Goal: Task Accomplishment & Management: Use online tool/utility

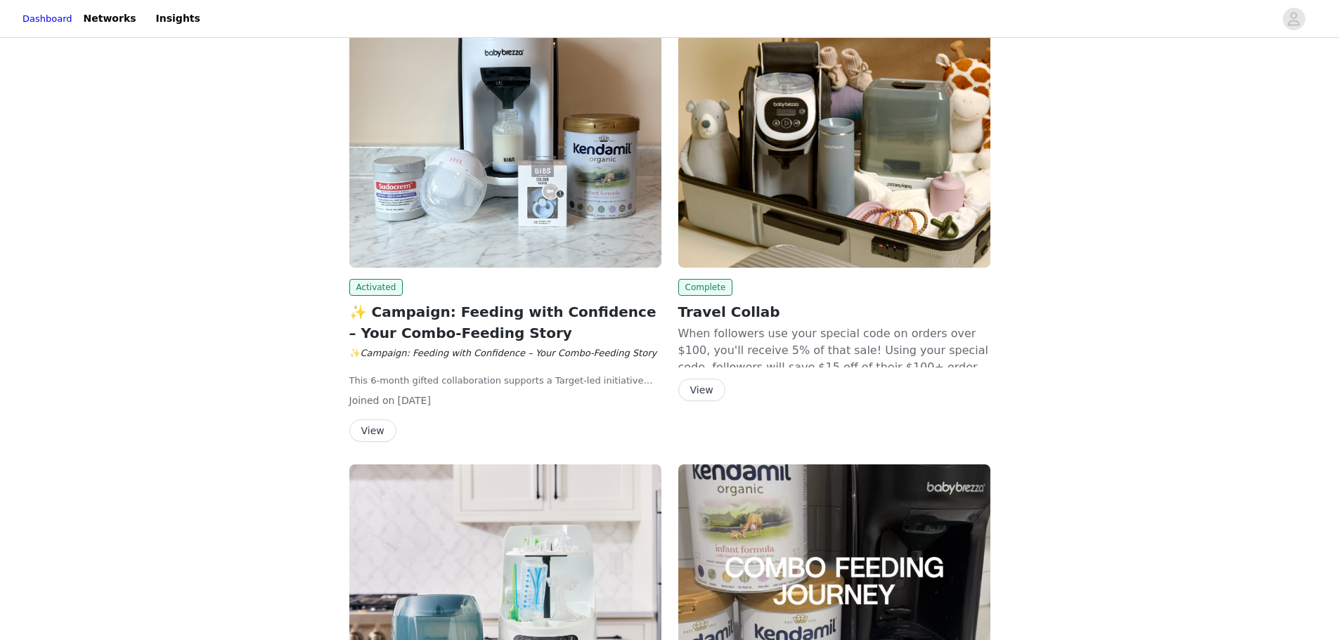
scroll to position [211, 0]
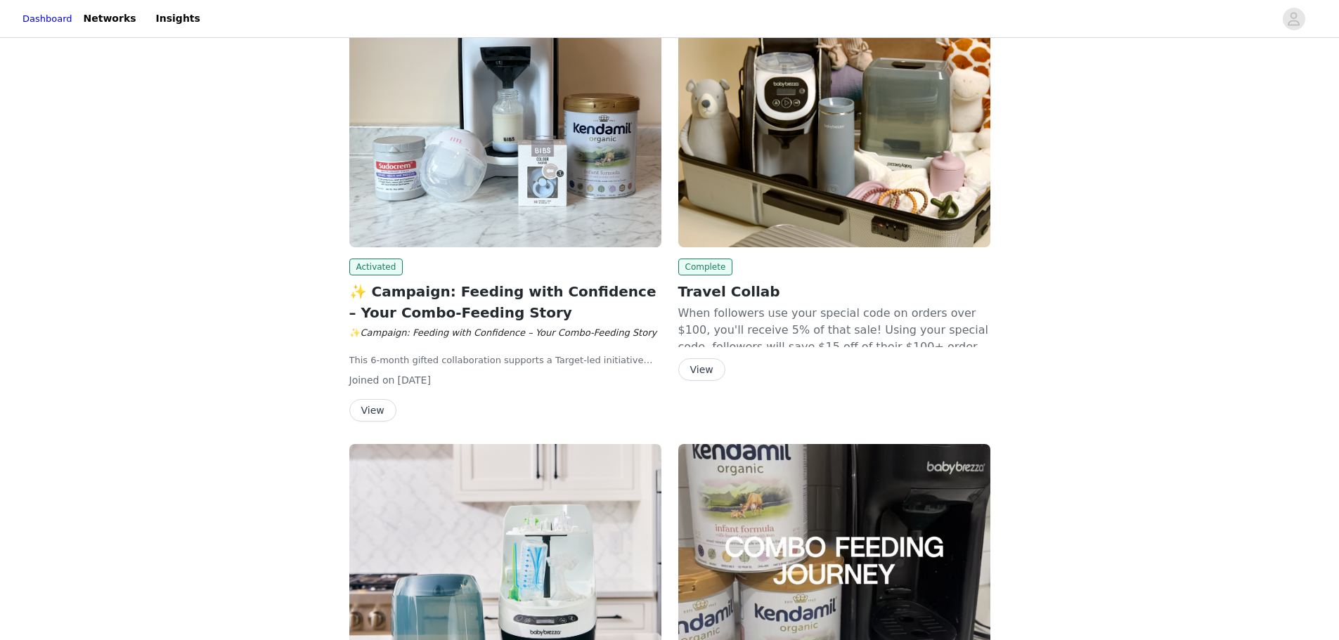
click at [358, 412] on button "View" at bounding box center [372, 410] width 47 height 22
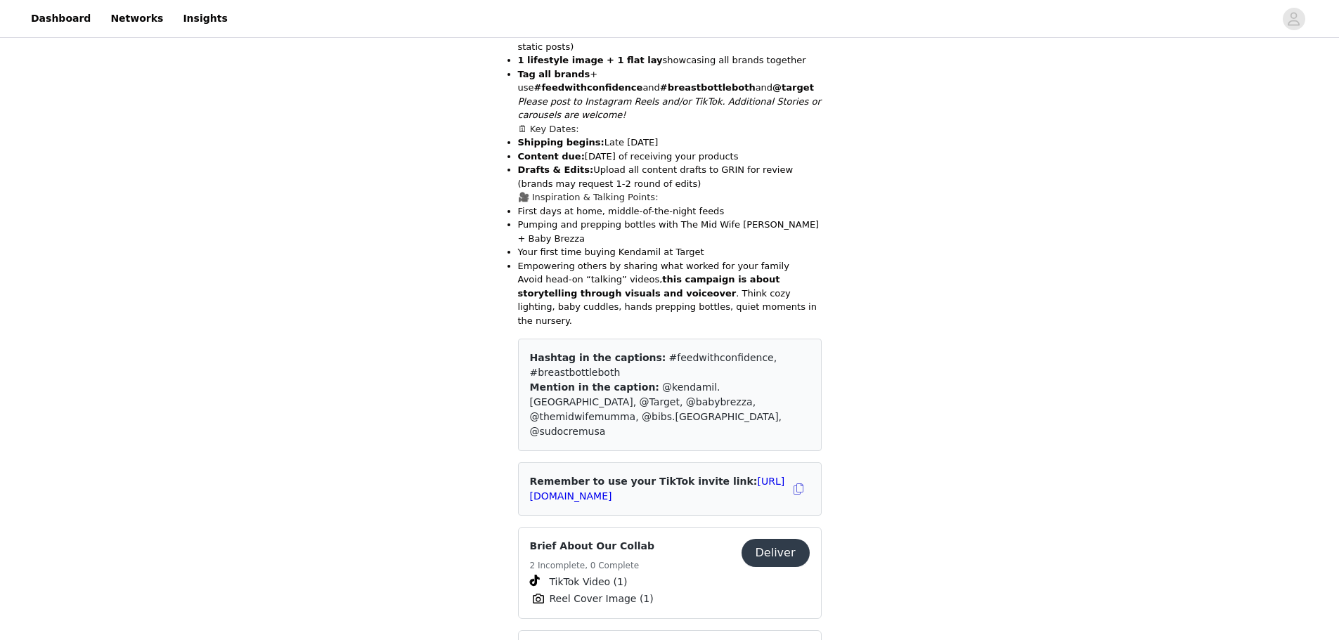
scroll to position [984, 0]
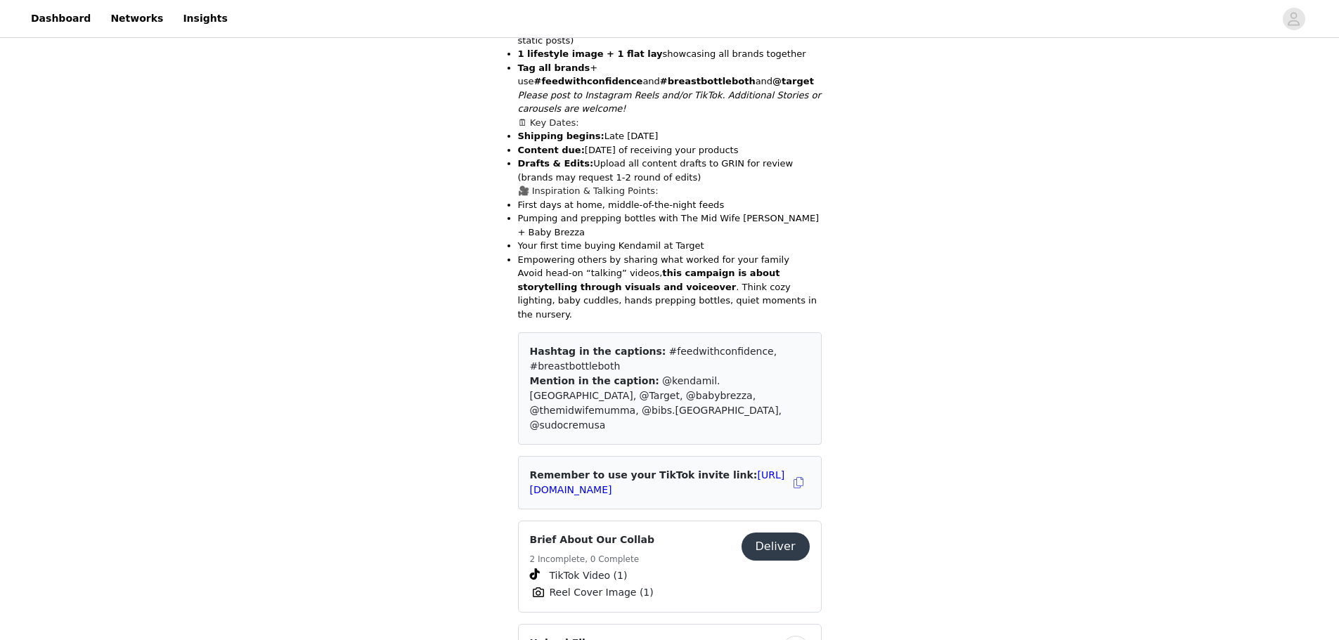
click at [765, 533] on button "Deliver" at bounding box center [775, 547] width 68 height 28
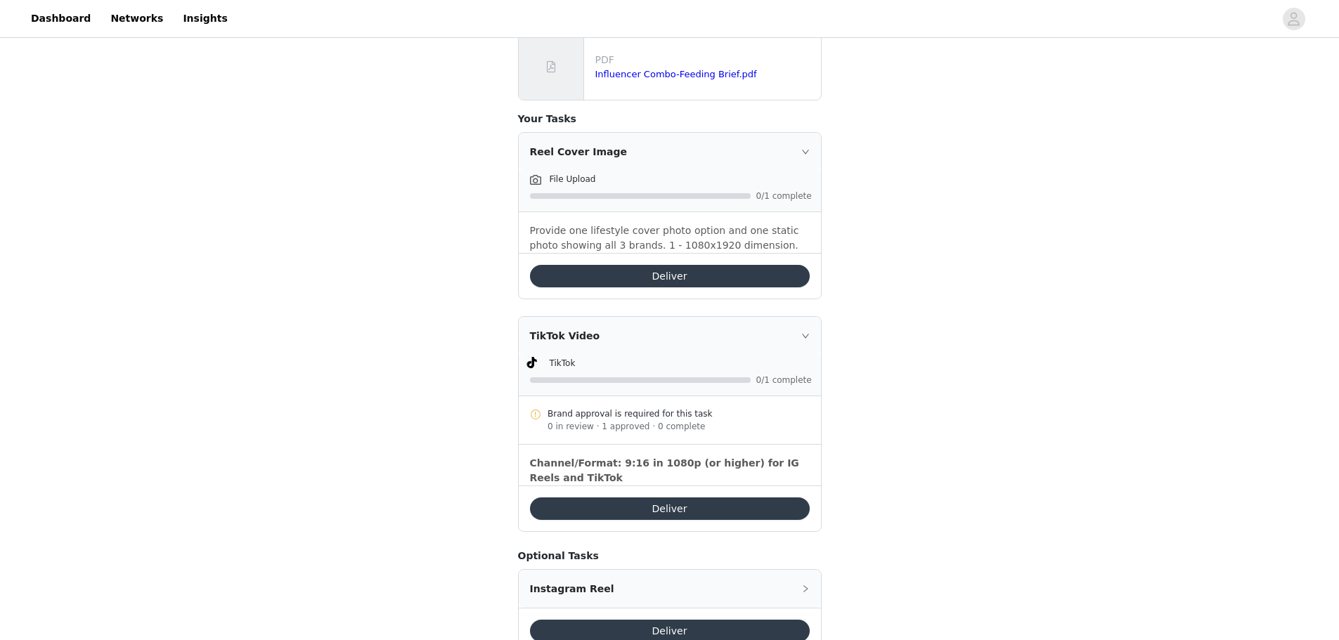
scroll to position [597, 0]
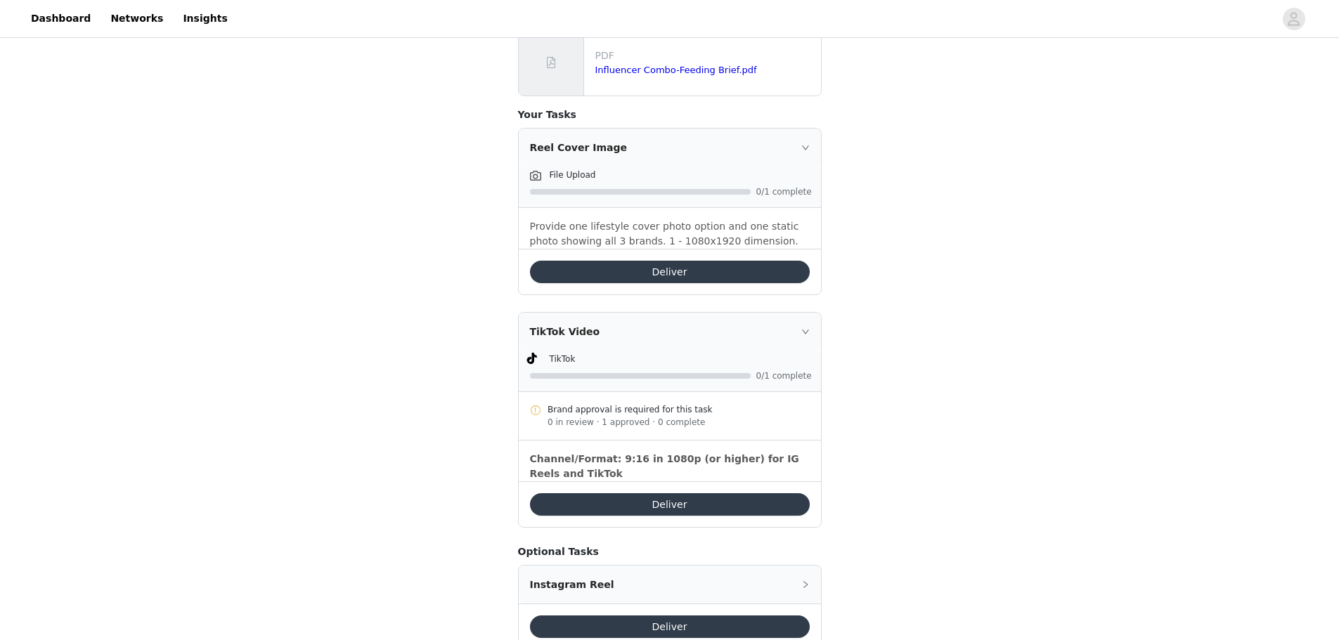
click at [771, 493] on button "Deliver" at bounding box center [670, 504] width 280 height 22
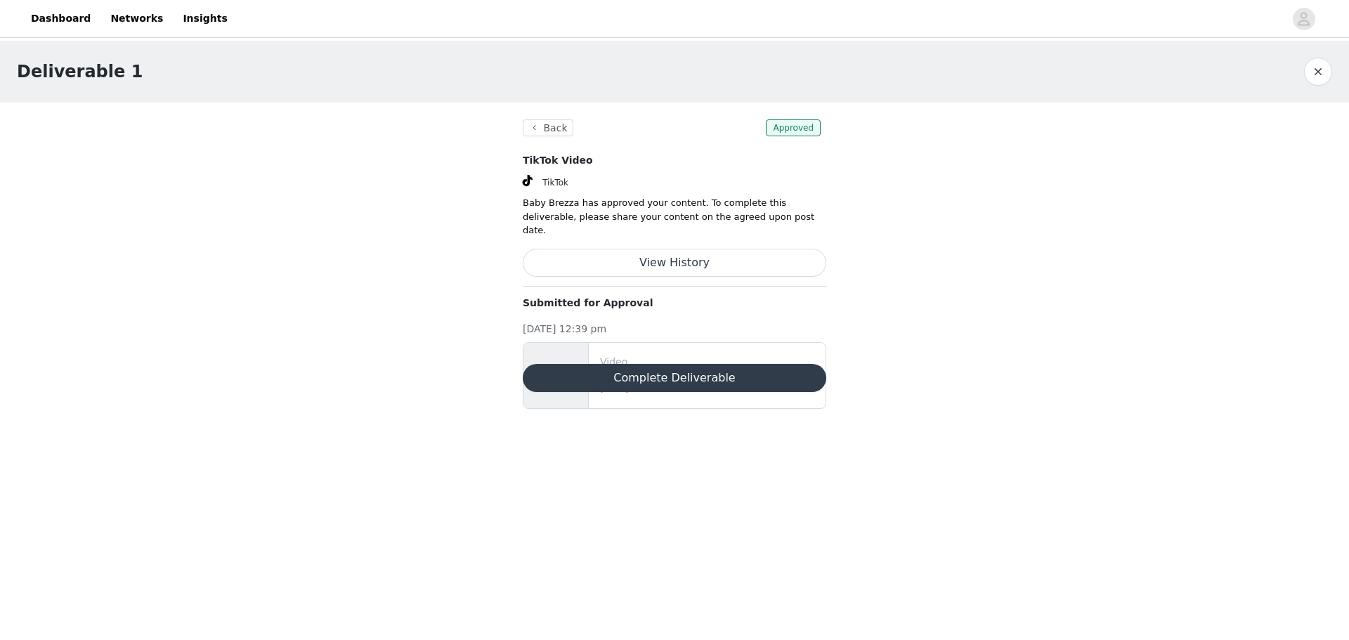
click at [613, 366] on button "Complete Deliverable" at bounding box center [675, 378] width 304 height 28
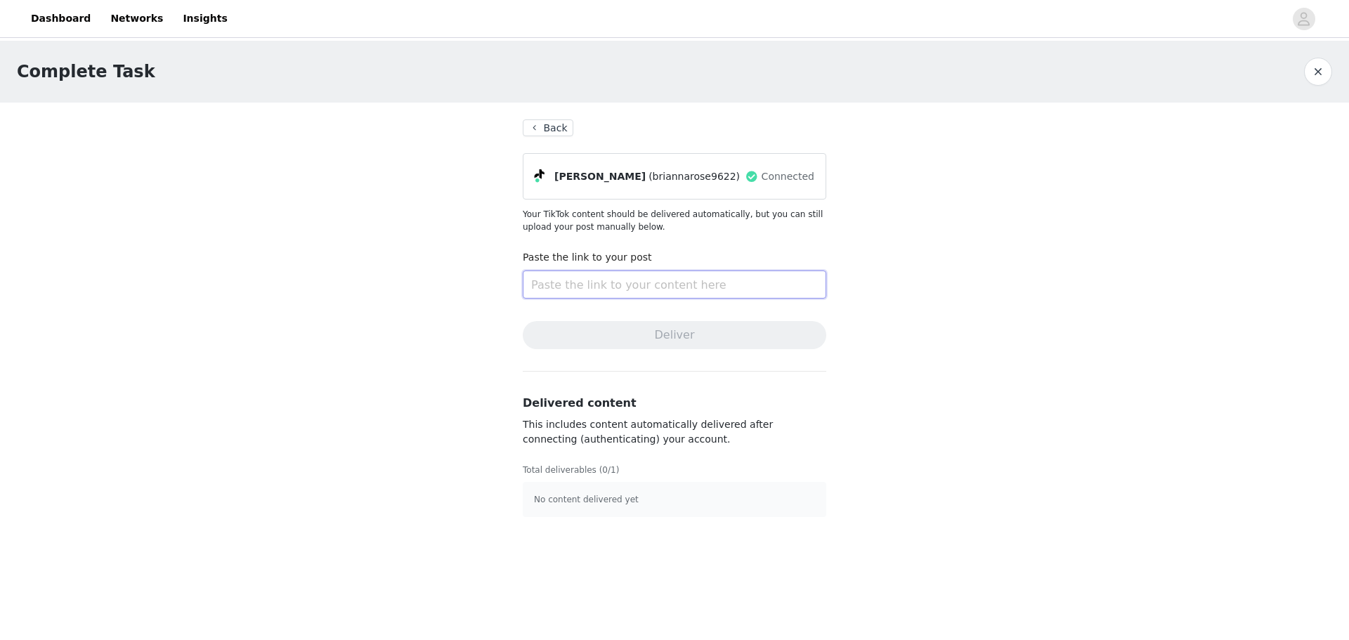
click at [619, 292] on input "text" at bounding box center [675, 285] width 304 height 28
paste input "[URL][DOMAIN_NAME]"
type input "[URL][DOMAIN_NAME]"
paste input "[URL][DOMAIN_NAME]"
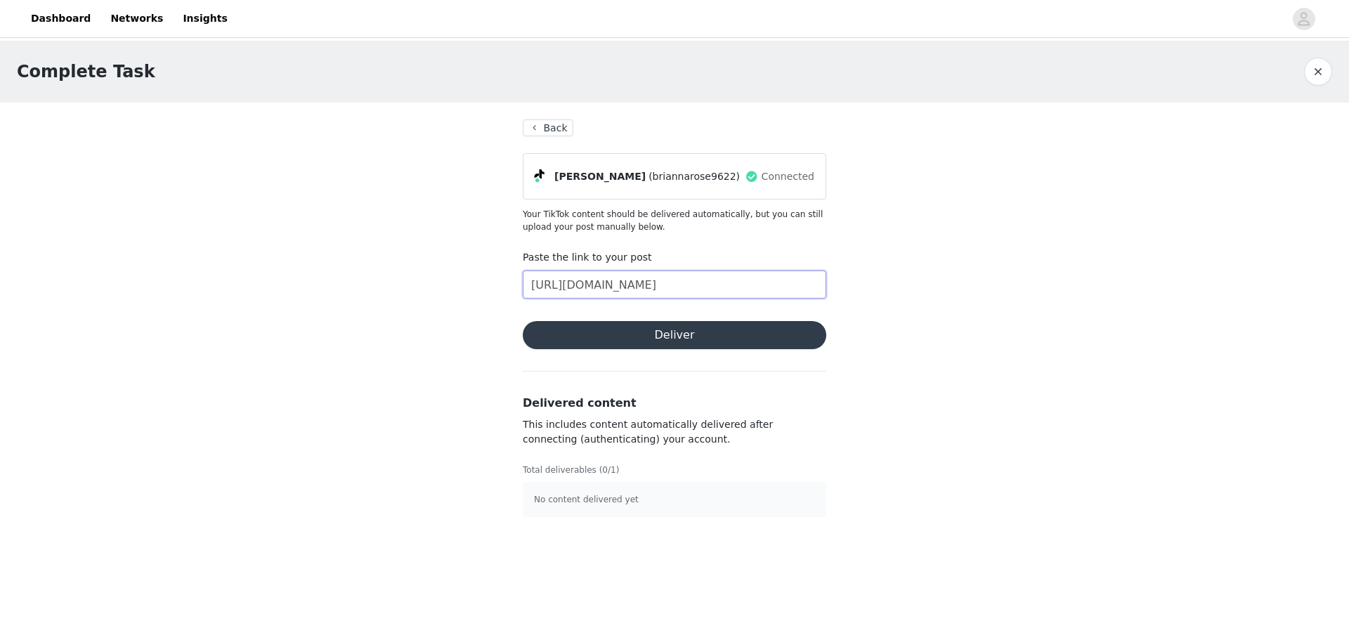
type input "[URL][DOMAIN_NAME]"
click at [752, 332] on button "Deliver" at bounding box center [675, 335] width 304 height 28
